Goal: Information Seeking & Learning: Learn about a topic

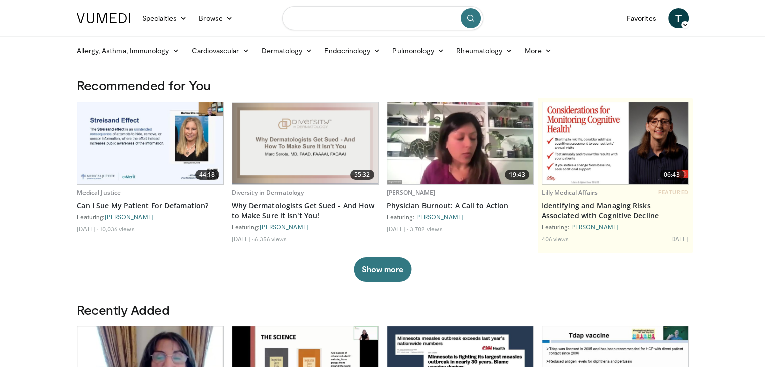
click at [327, 20] on input "Search topics, interventions" at bounding box center [382, 18] width 201 height 24
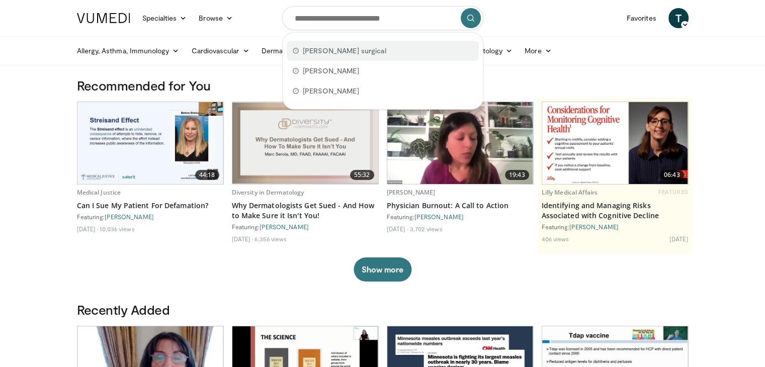
click at [335, 55] on span "[PERSON_NAME] surgical" at bounding box center [345, 51] width 84 height 10
type input "**********"
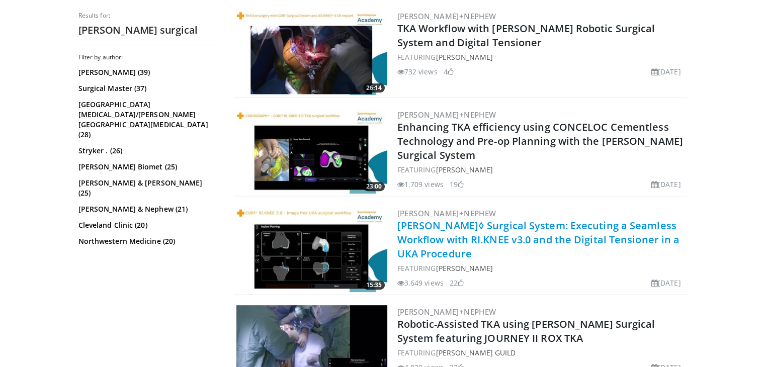
scroll to position [302, 0]
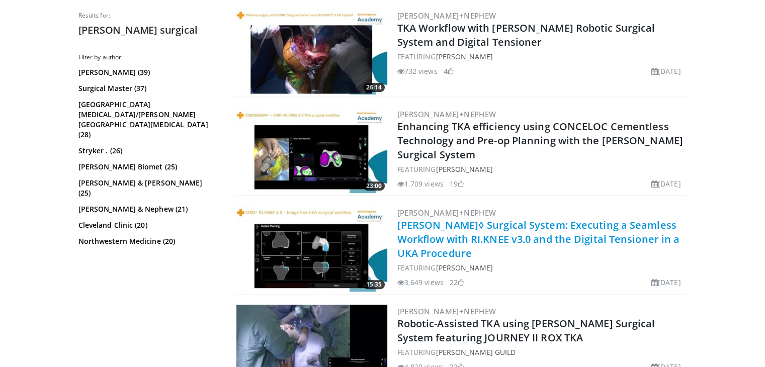
click at [523, 233] on link "CORI◊ Surgical System: Executing a Seamless Workflow with RI.KNEE v3.0 and the …" at bounding box center [538, 239] width 283 height 42
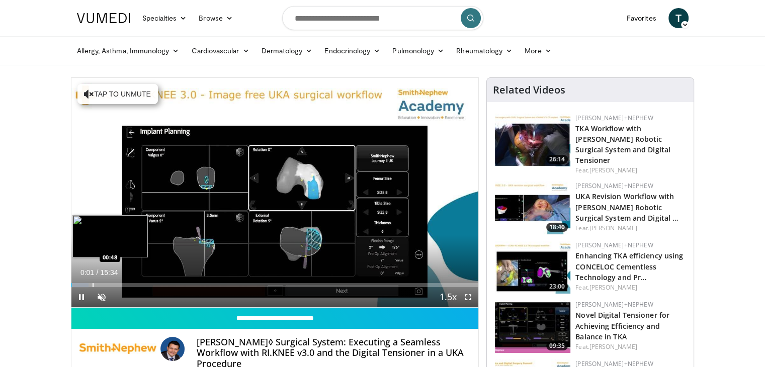
click at [91, 281] on div "Loaded : 4.24% 00:02 00:48" at bounding box center [274, 283] width 407 height 10
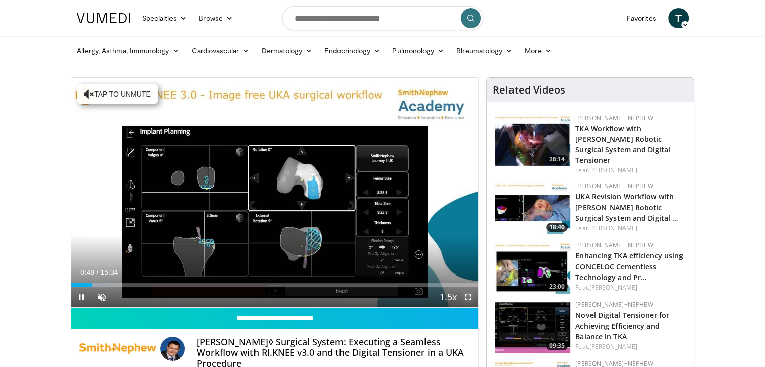
click at [467, 294] on span "Video Player" at bounding box center [468, 297] width 20 height 20
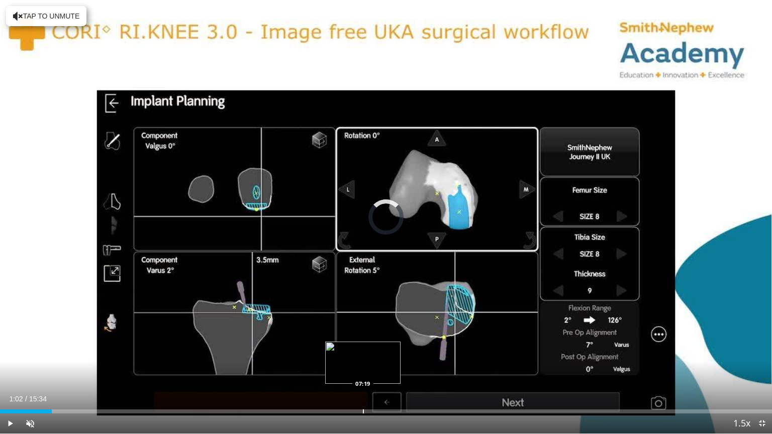
drag, startPoint x: 48, startPoint y: 411, endPoint x: 362, endPoint y: 409, distance: 314.2
click at [362, 366] on div "Loaded : 0.00% 07:18 07:19" at bounding box center [386, 409] width 772 height 10
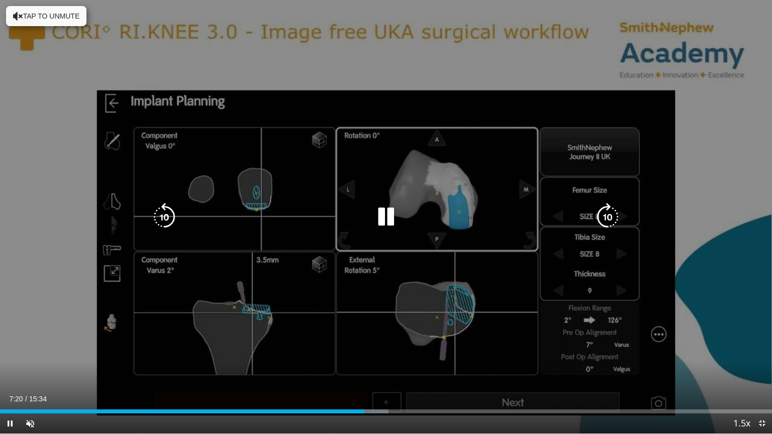
click at [364, 343] on div "10 seconds Tap to unmute" at bounding box center [386, 217] width 772 height 434
